Goal: Transaction & Acquisition: Purchase product/service

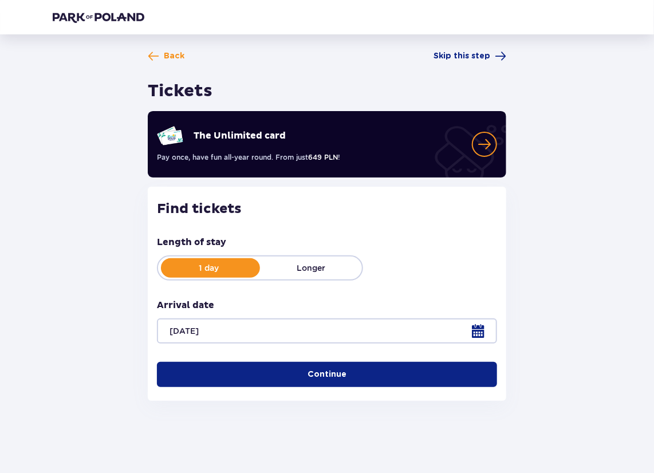
click at [160, 54] on span "Back" at bounding box center [166, 55] width 37 height 11
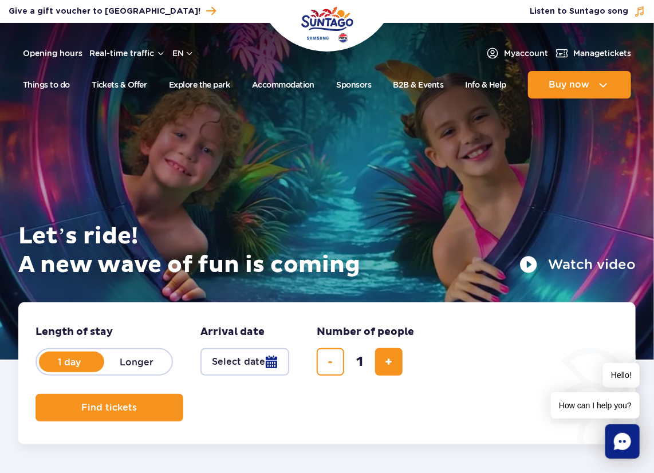
click at [576, 265] on button "Watch video" at bounding box center [578, 265] width 116 height 18
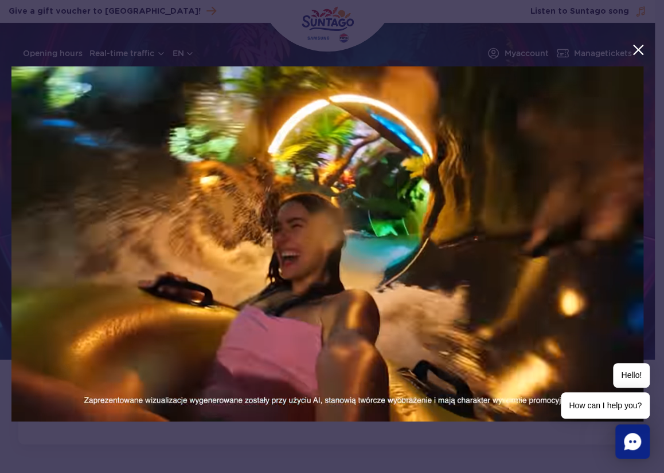
click at [638, 51] on button "menu.aria_label.close_suntago_spot_modal" at bounding box center [637, 49] width 15 height 15
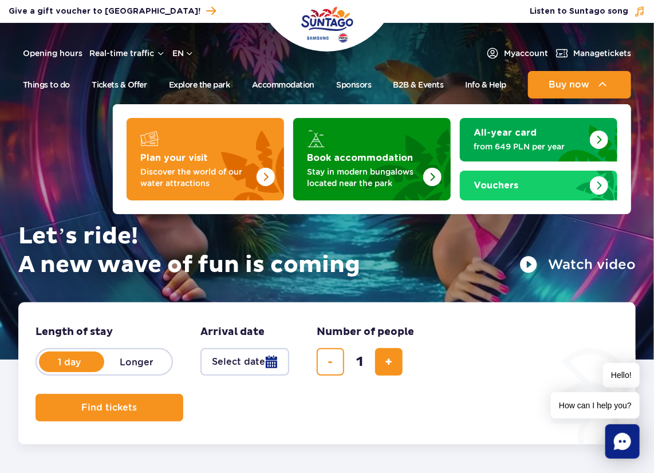
click at [590, 140] on img "All-year card" at bounding box center [599, 140] width 18 height 18
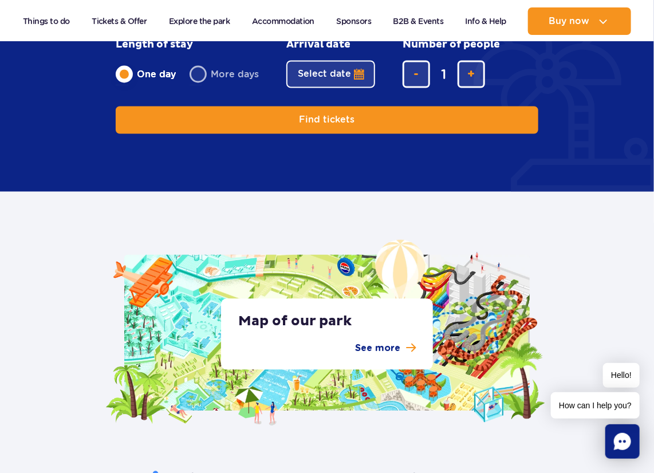
scroll to position [2409, 0]
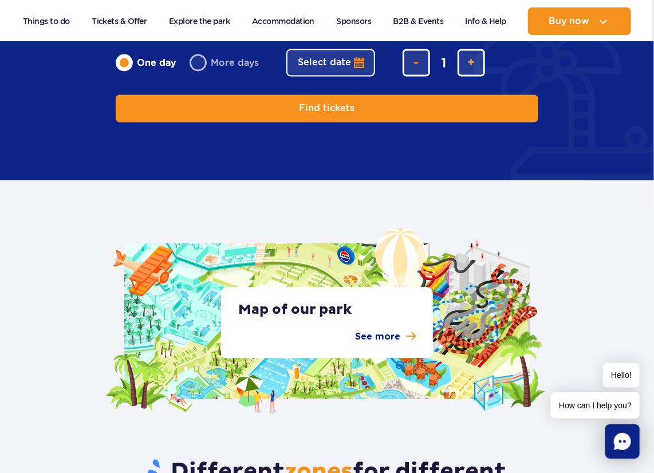
click at [390, 331] on p "See more" at bounding box center [377, 338] width 45 height 14
